Goal: Task Accomplishment & Management: Manage account settings

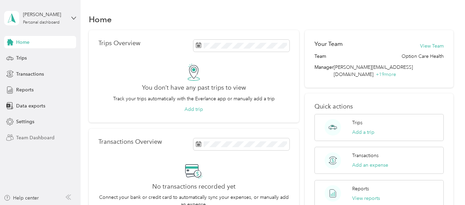
click at [32, 136] on span "Team Dashboard" at bounding box center [35, 137] width 38 height 7
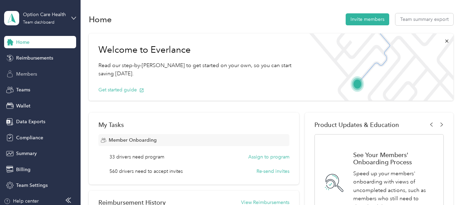
click at [25, 72] on span "Members" at bounding box center [26, 74] width 21 height 7
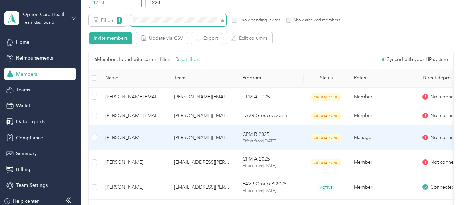
scroll to position [34, 0]
